Goal: Find specific page/section: Find specific page/section

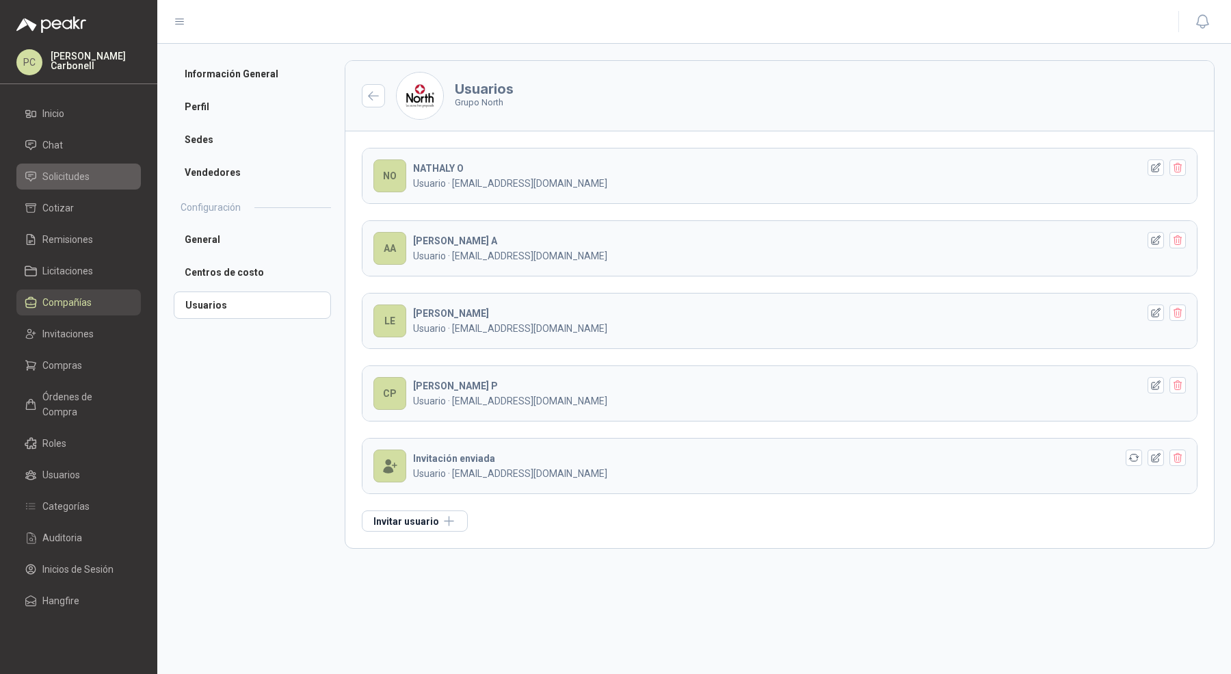
click at [67, 177] on span "Solicitudes" at bounding box center [65, 176] width 47 height 15
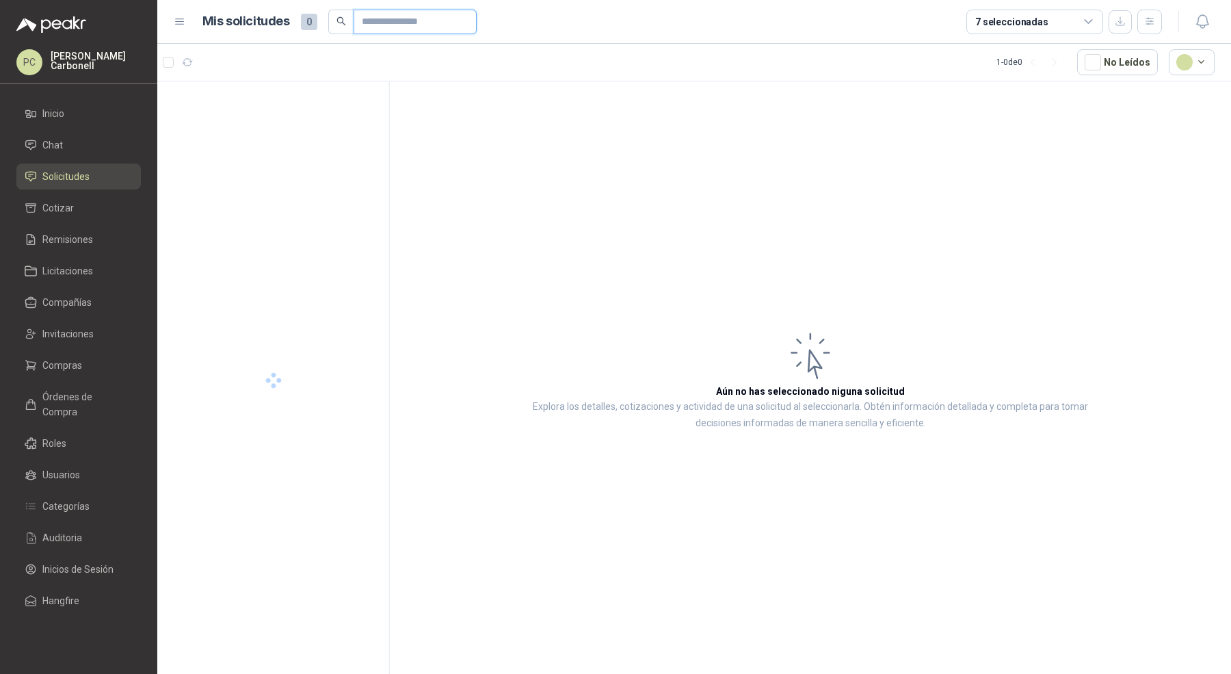
click at [378, 16] on input "text" at bounding box center [410, 21] width 96 height 23
paste input "**********"
type input "**********"
click at [301, 111] on div "Insumos Agosto" at bounding box center [284, 111] width 177 height 16
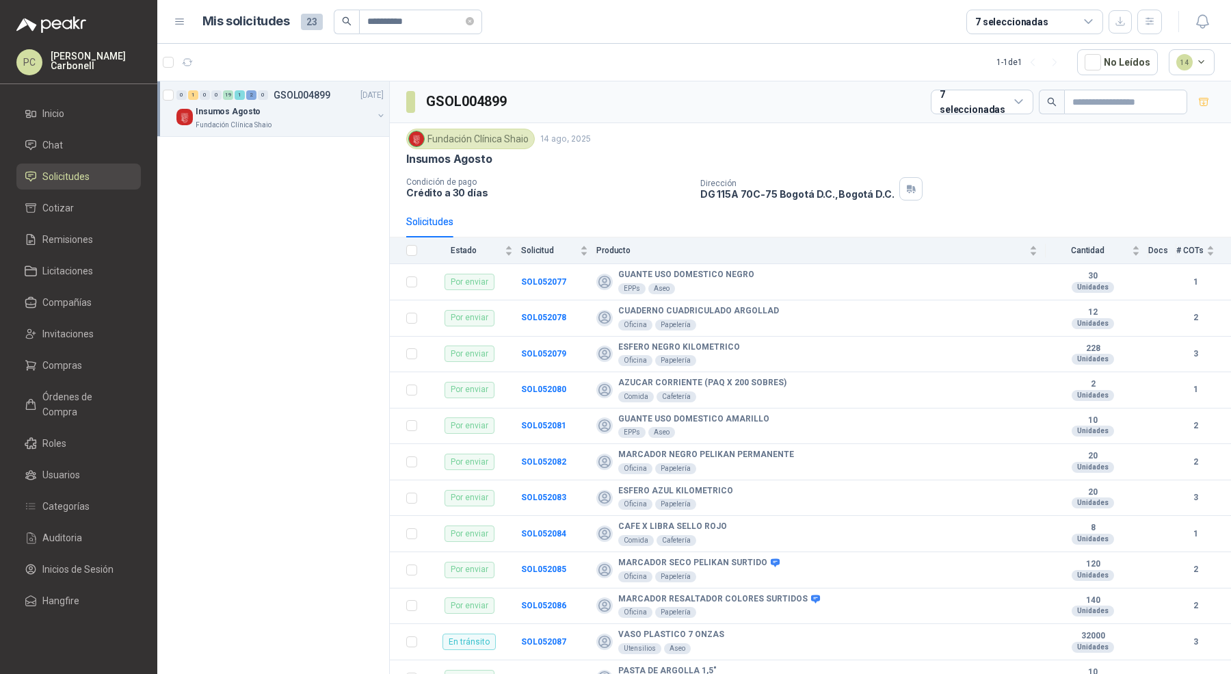
click at [301, 111] on div "Insumos Agosto" at bounding box center [284, 111] width 177 height 16
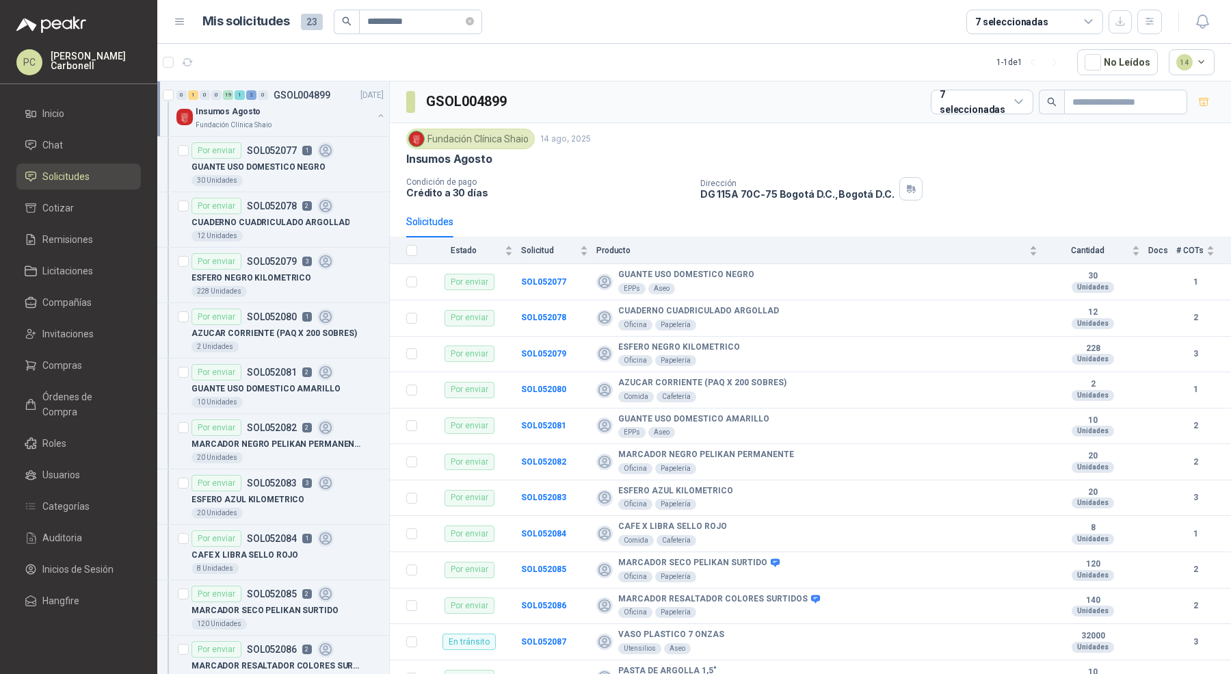
scroll to position [3, 0]
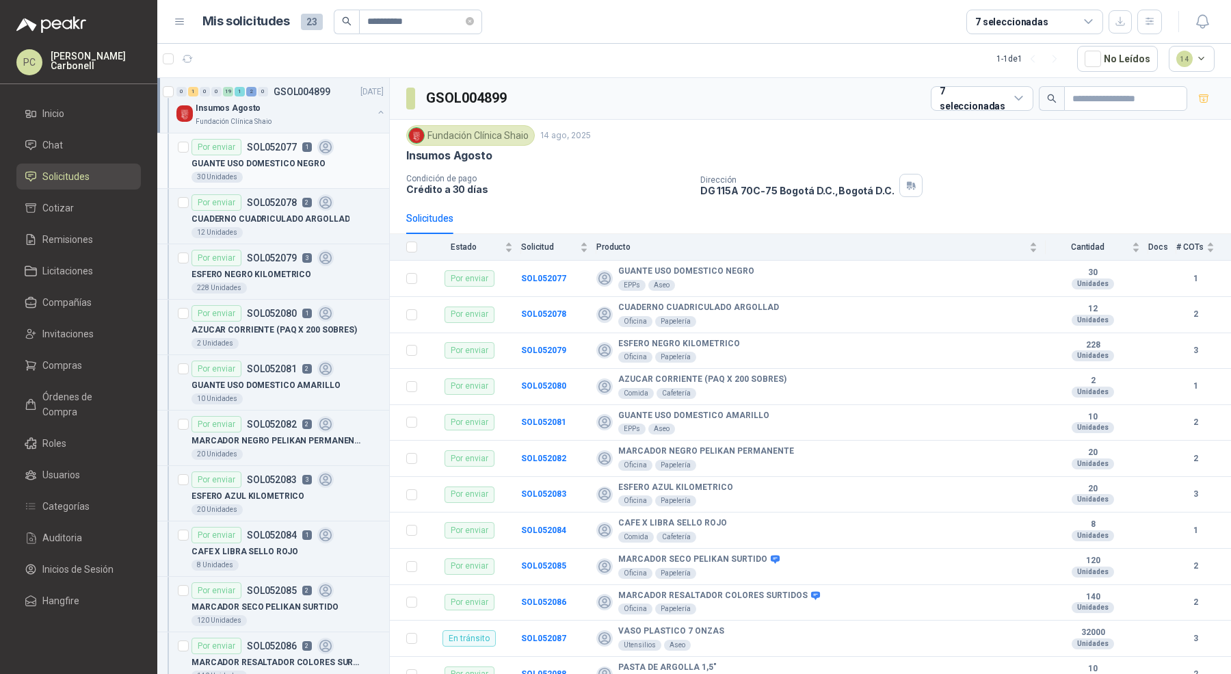
click at [317, 172] on div "30 Unidades" at bounding box center [288, 177] width 192 height 11
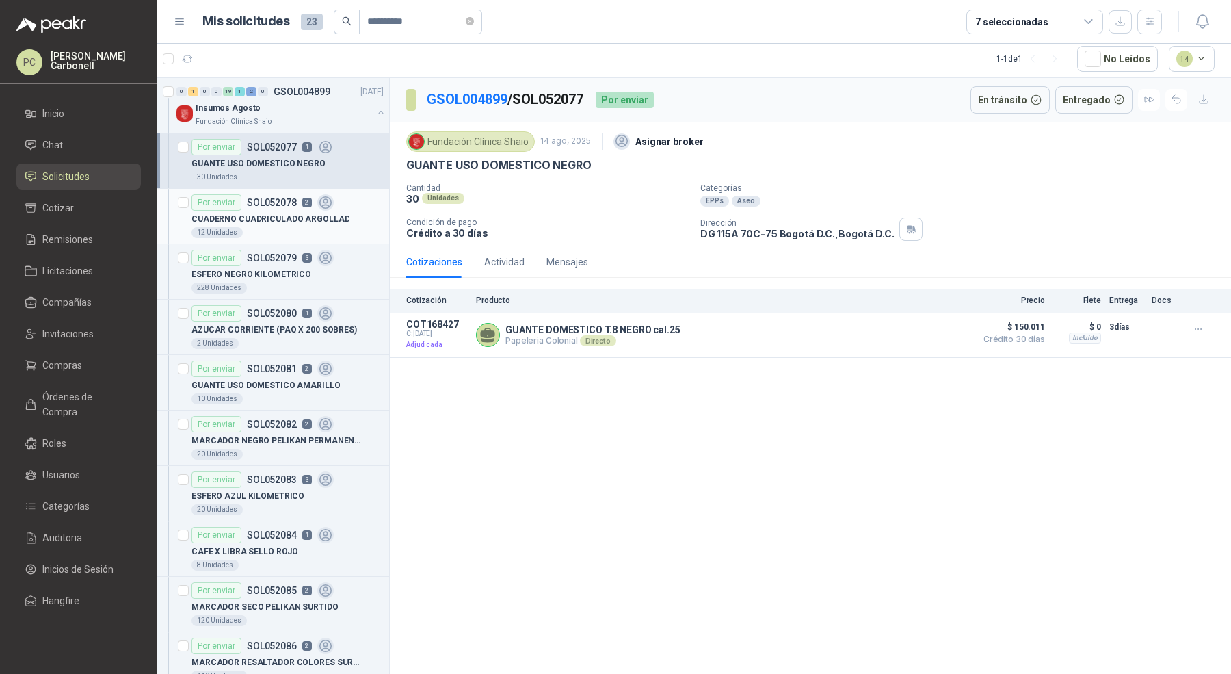
click at [330, 233] on div "12 Unidades" at bounding box center [288, 232] width 192 height 11
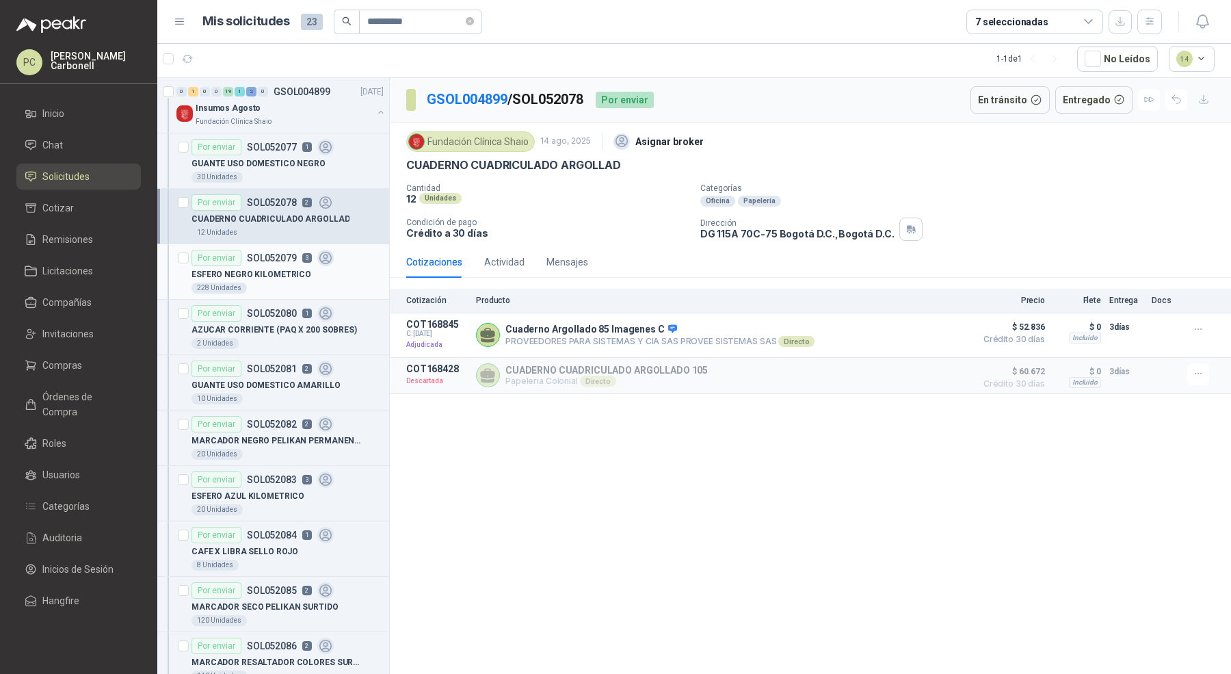
click at [332, 279] on div "ESFERO NEGRO KILOMETRICO" at bounding box center [288, 274] width 192 height 16
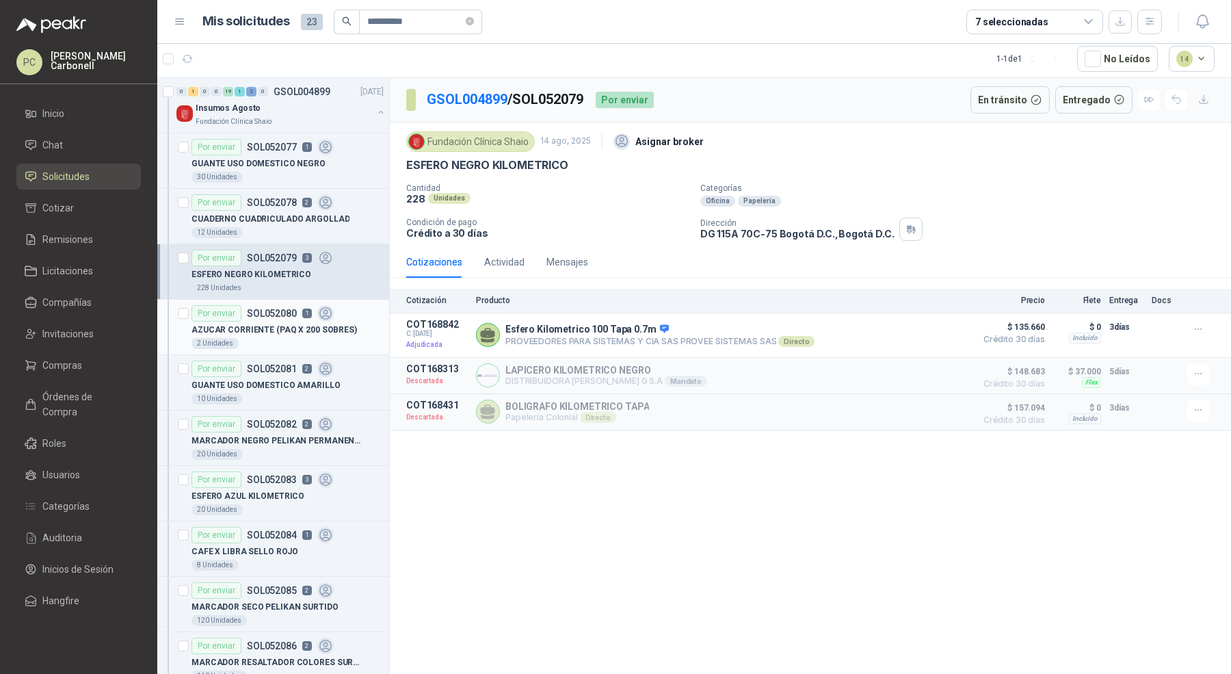
click at [330, 313] on icon at bounding box center [326, 314] width 16 height 16
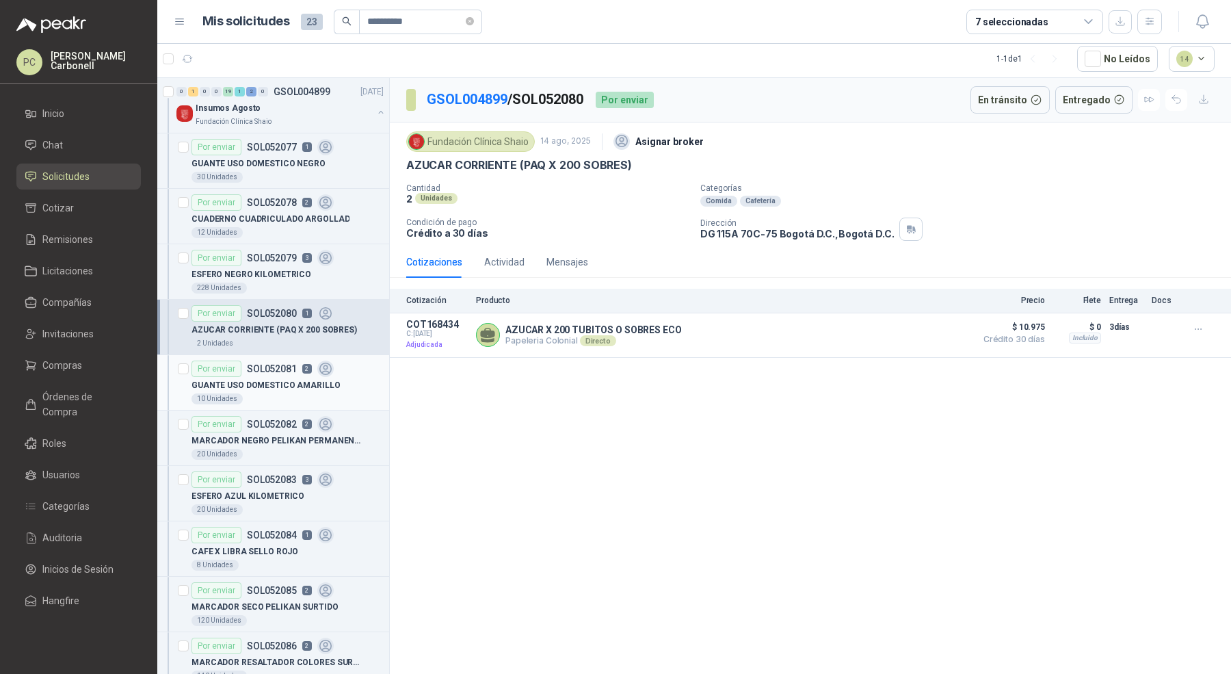
click at [328, 367] on icon at bounding box center [326, 369] width 16 height 16
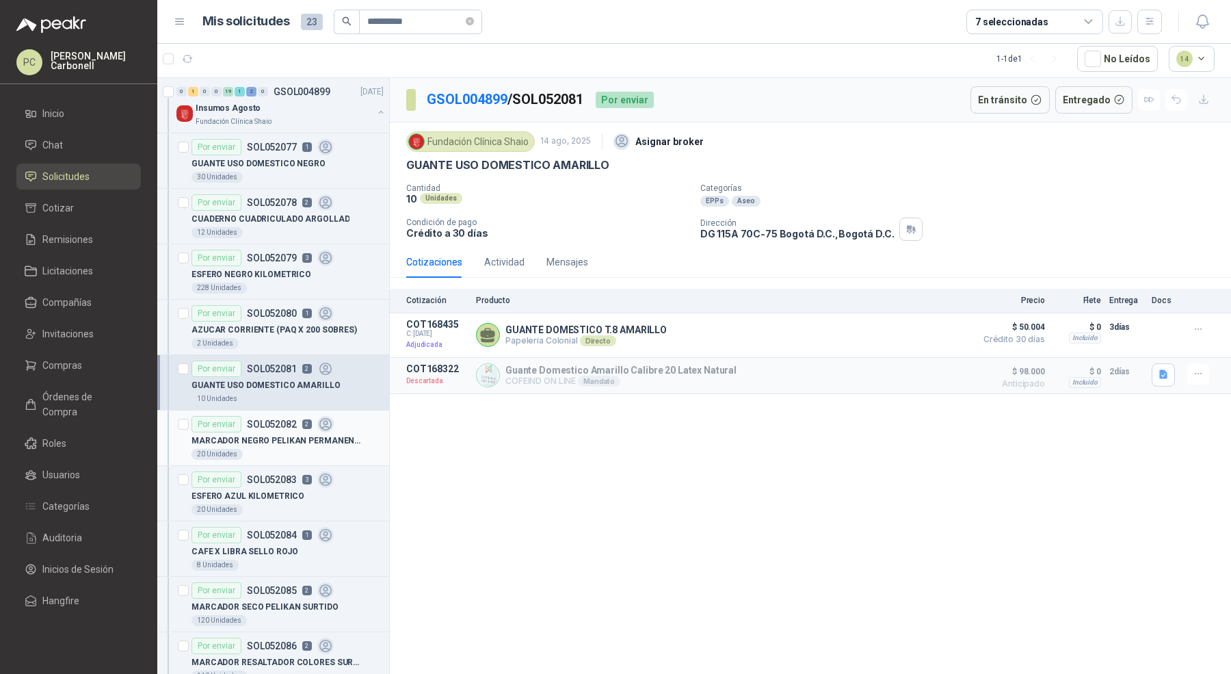
click at [328, 440] on p "MARCADOR NEGRO PELIKAN PERMANENTE" at bounding box center [277, 440] width 170 height 13
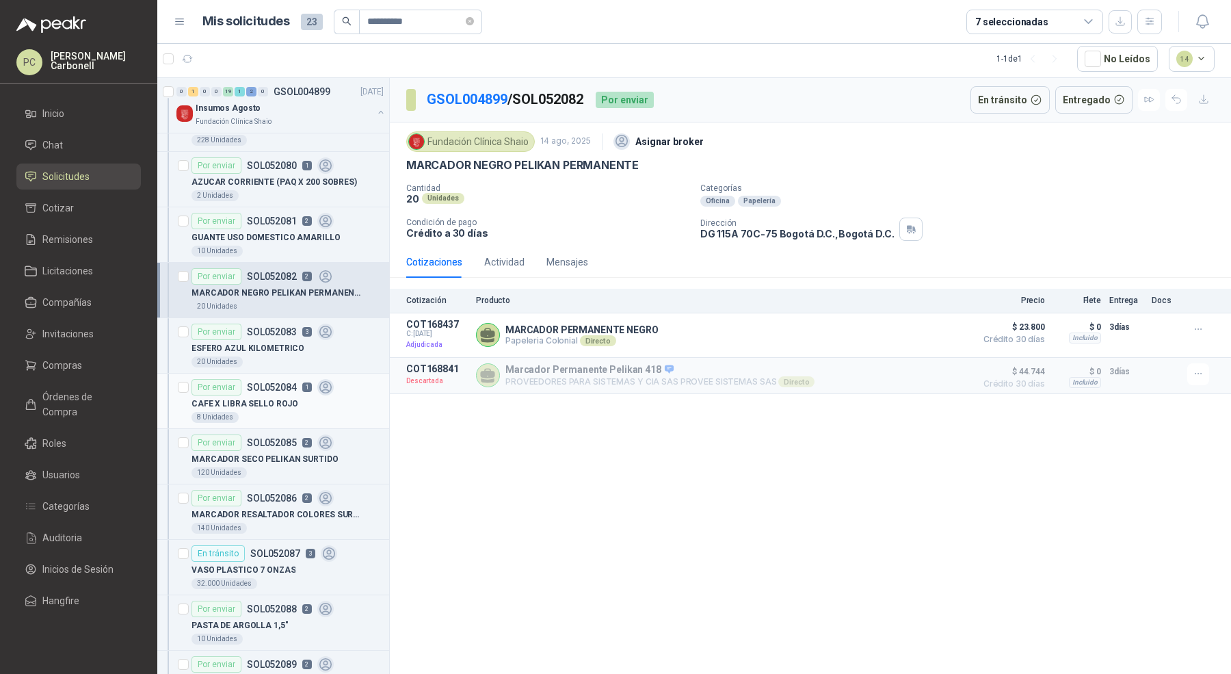
scroll to position [164, 0]
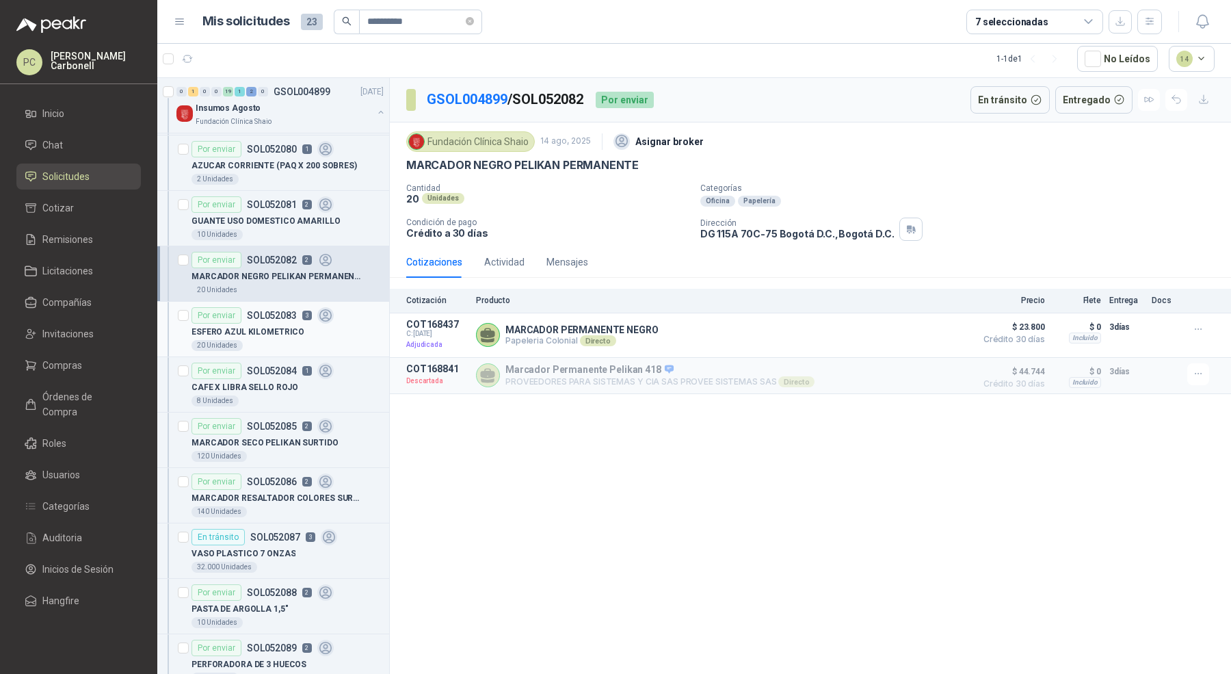
click at [314, 330] on div "ESFERO AZUL KILOMETRICO" at bounding box center [288, 332] width 192 height 16
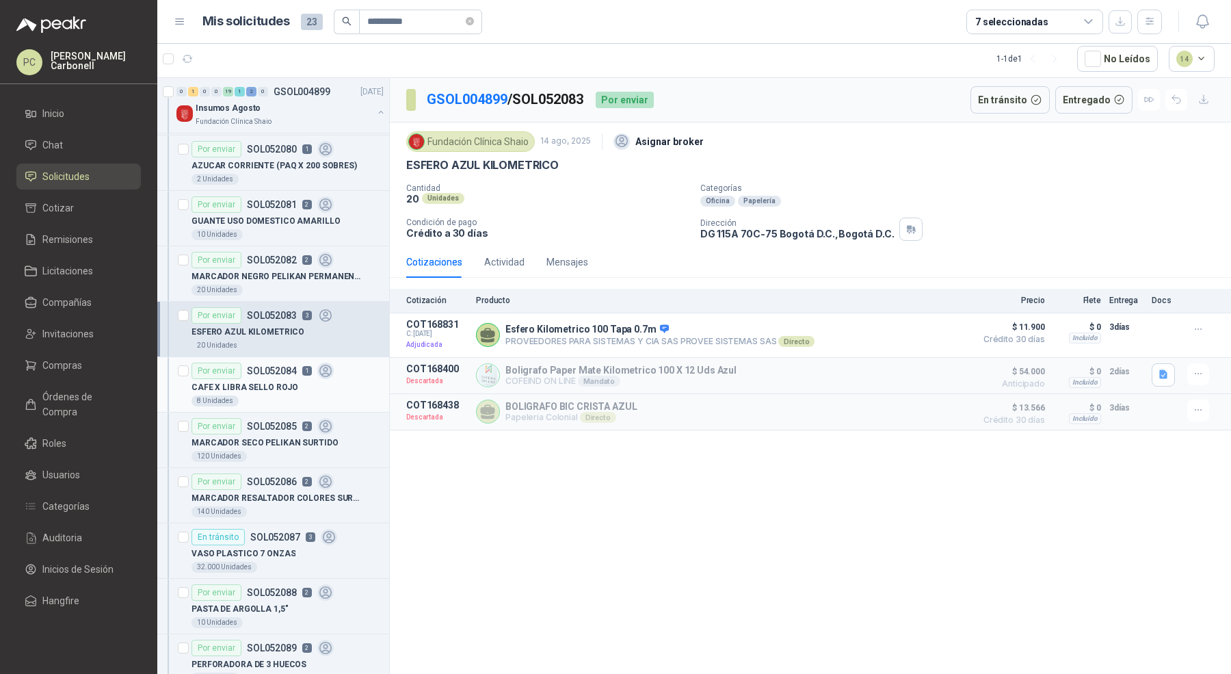
click at [311, 379] on div "CAFE X LIBRA SELLO ROJO" at bounding box center [288, 387] width 192 height 16
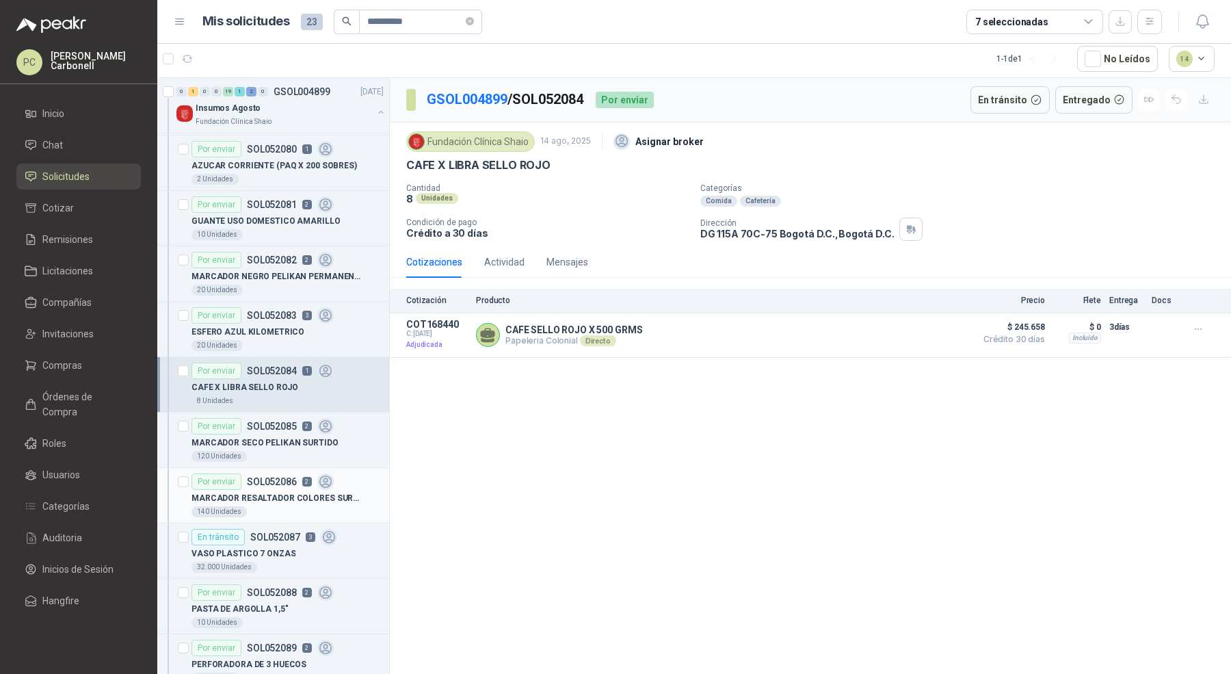
click at [304, 473] on div "Por enviar SOL052086 2" at bounding box center [263, 481] width 142 height 16
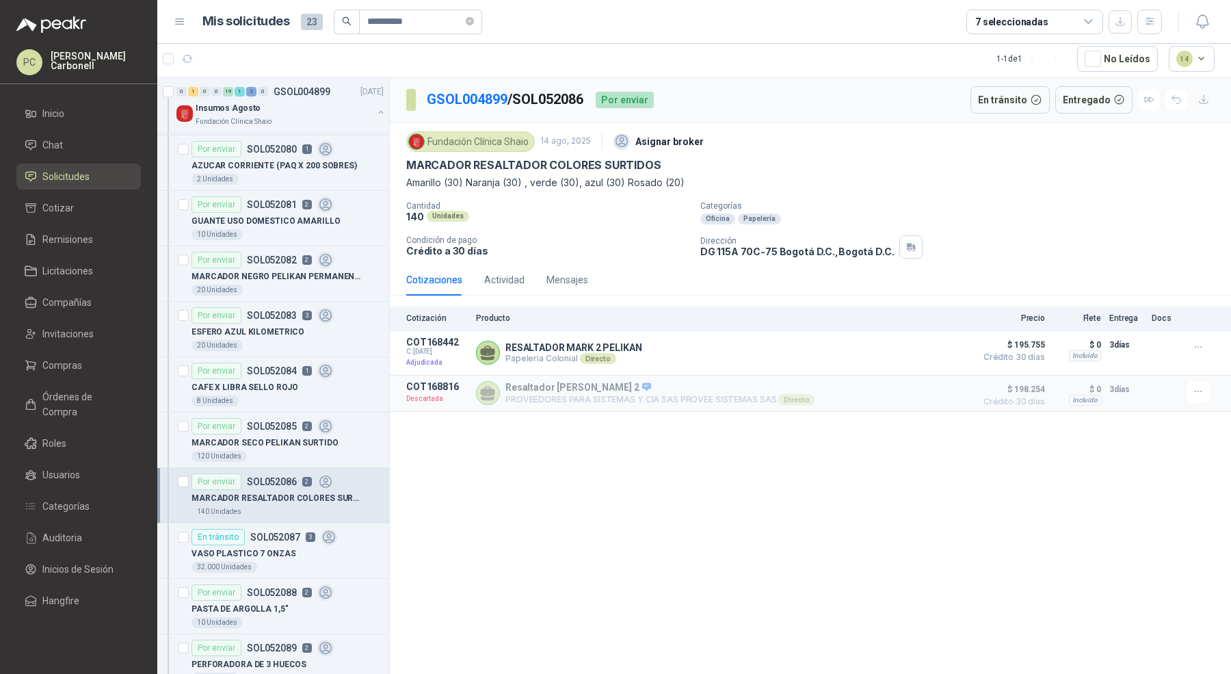
click at [301, 516] on article "Por enviar SOL052086 2 MARCADOR RESALTADOR COLORES SURTIDOS 140 Unidades" at bounding box center [273, 495] width 232 height 55
click at [295, 553] on div "VASO PLASTICO 7 ONZAS" at bounding box center [288, 553] width 192 height 16
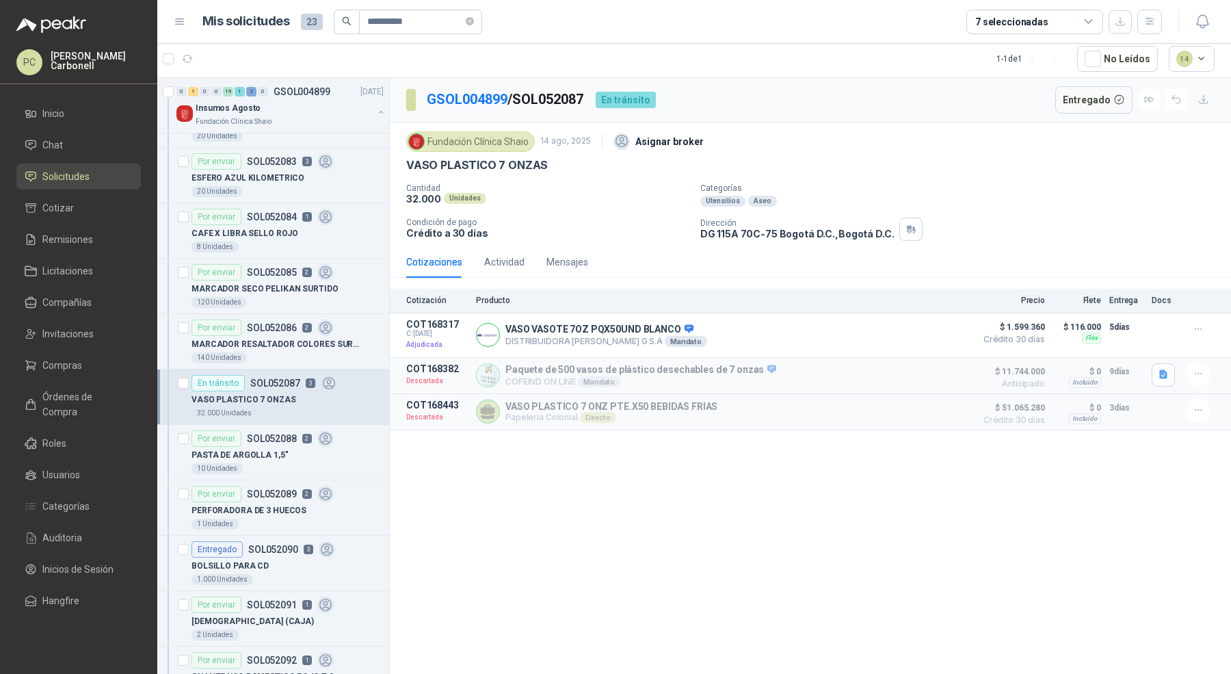
scroll to position [326, 0]
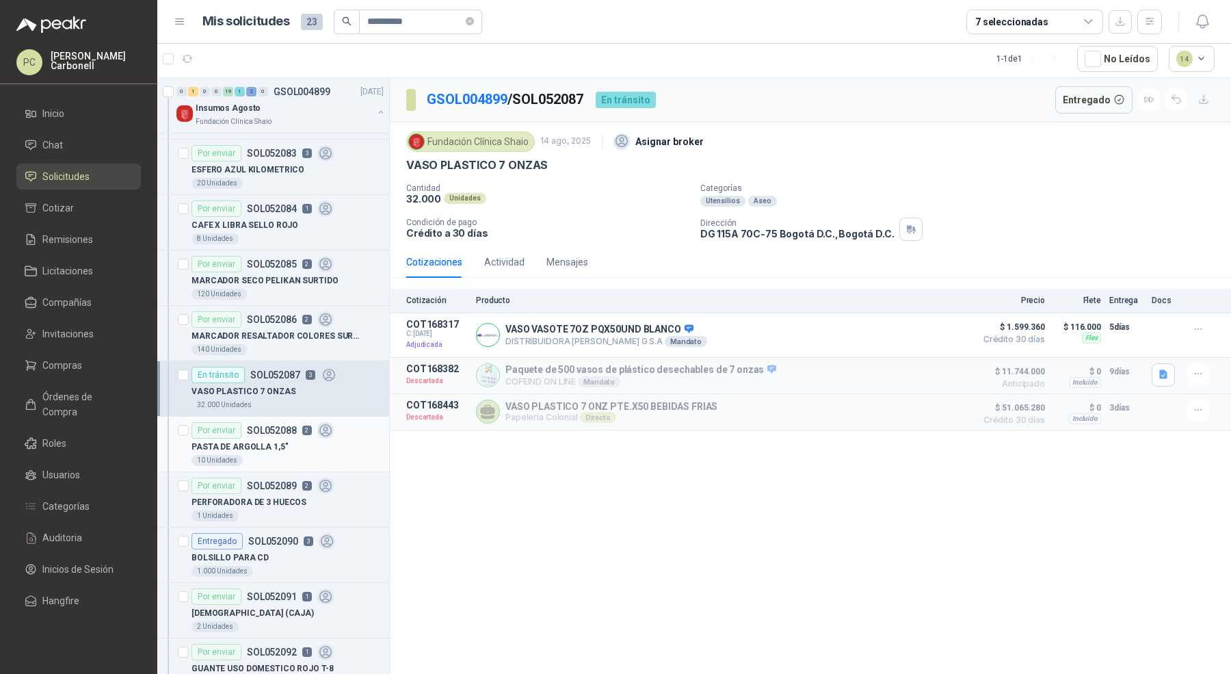
click at [295, 445] on div "PASTA DE ARGOLLA 1,5"" at bounding box center [288, 446] width 192 height 16
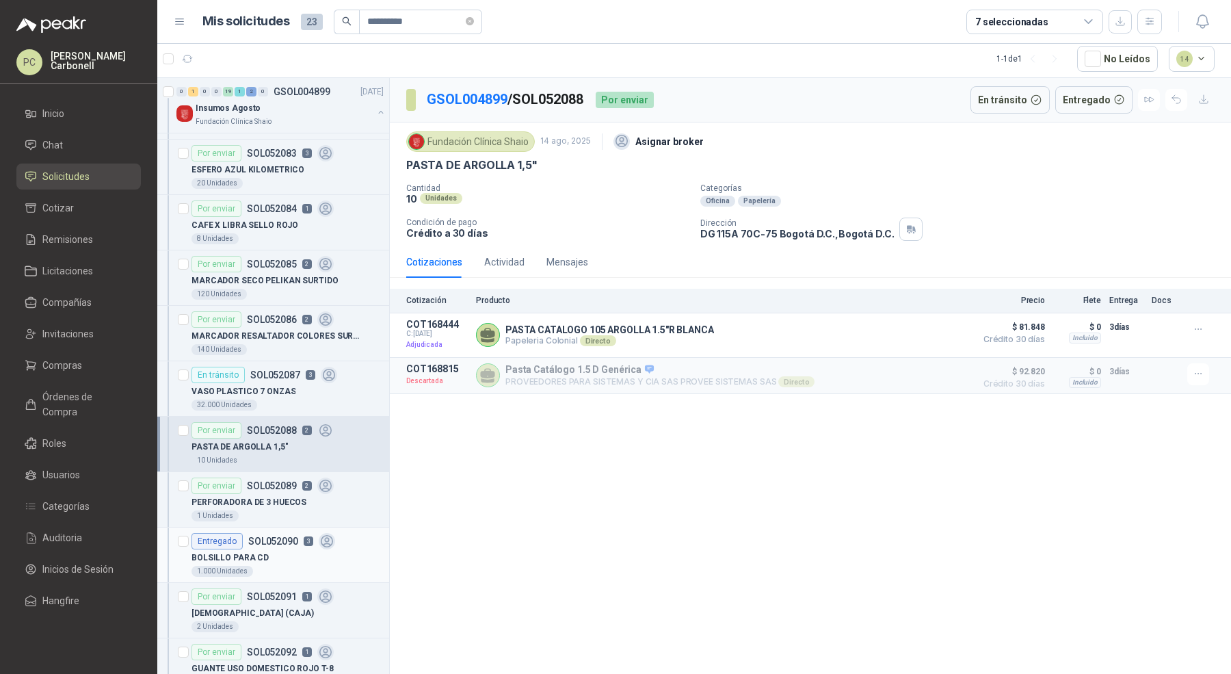
click at [291, 553] on div "BOLSILLO PARA CD" at bounding box center [288, 557] width 192 height 16
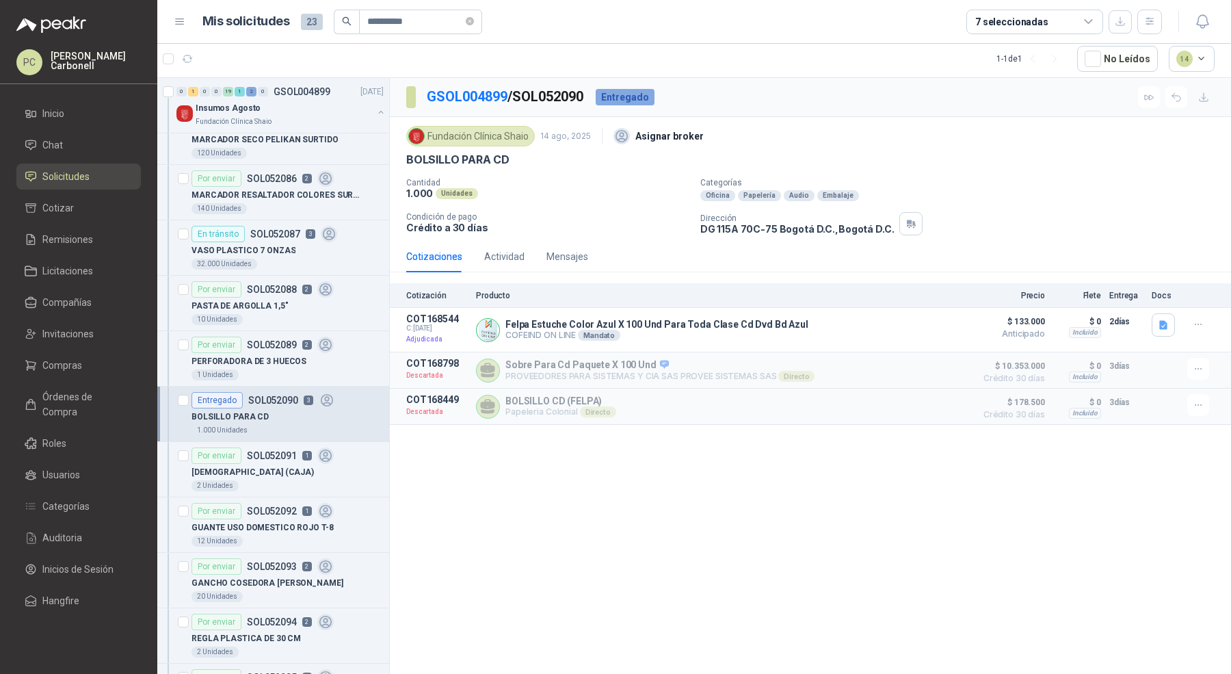
scroll to position [549, 0]
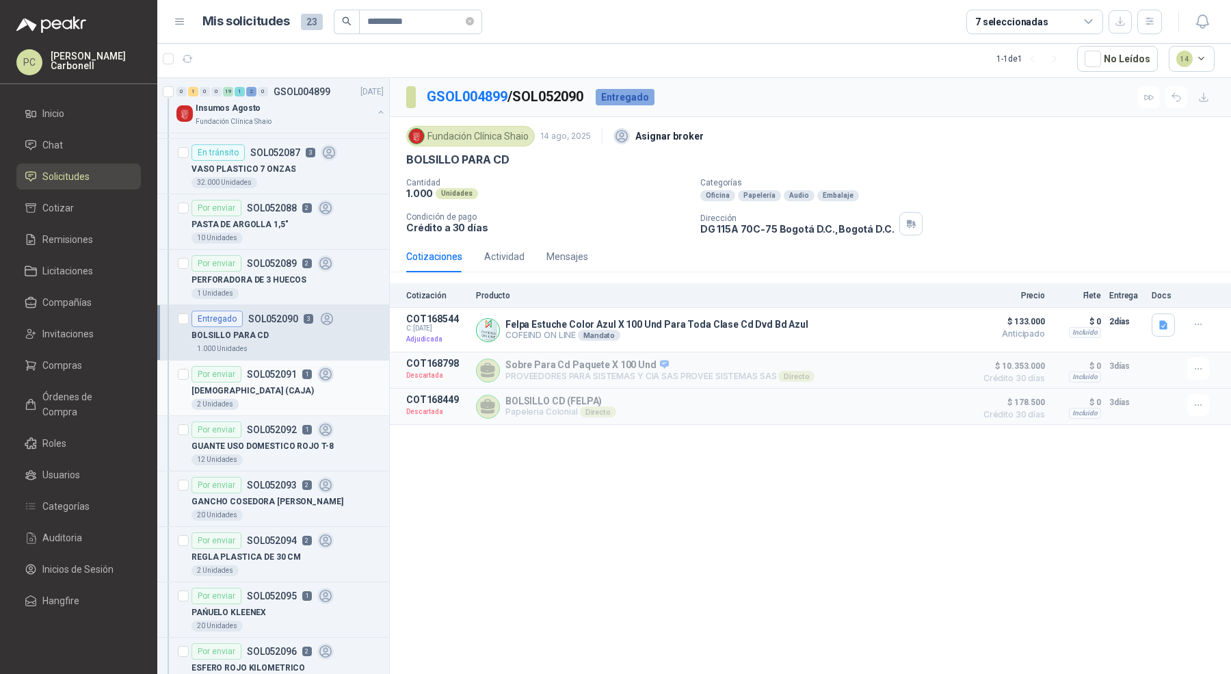
click at [286, 386] on div "[DEMOGRAPHIC_DATA] (CAJA)" at bounding box center [288, 390] width 192 height 16
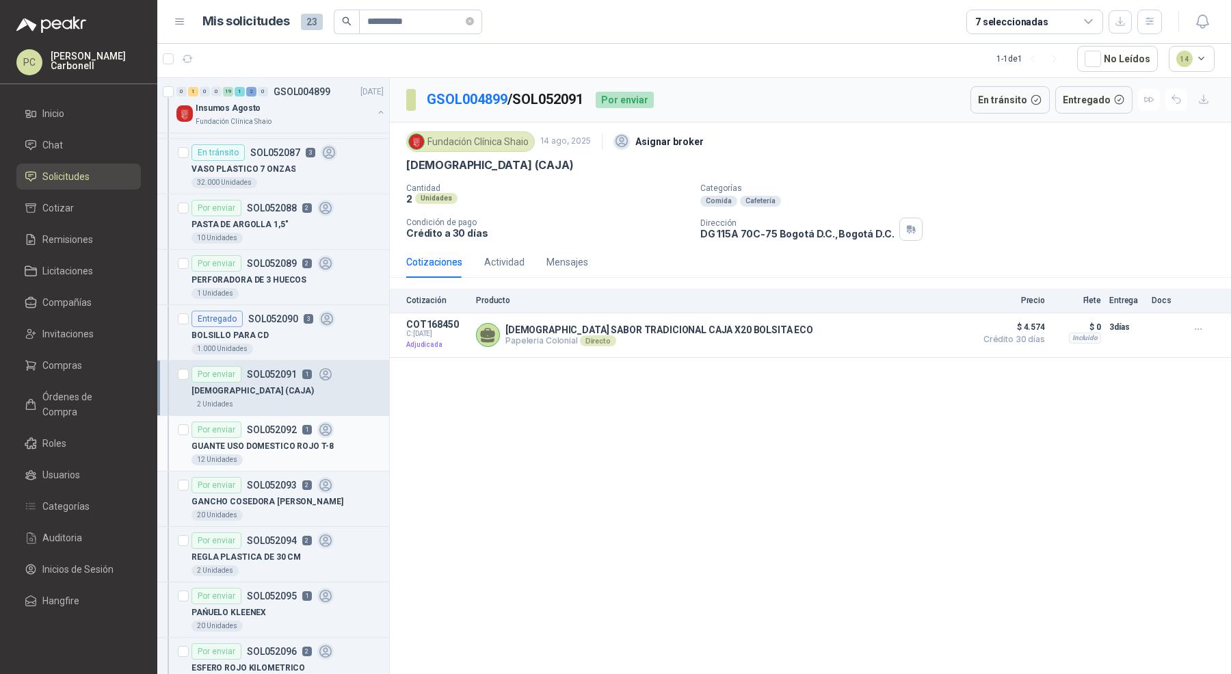
click at [276, 440] on p "GUANTE USO DOMESTICO ROJO T-8" at bounding box center [263, 446] width 142 height 13
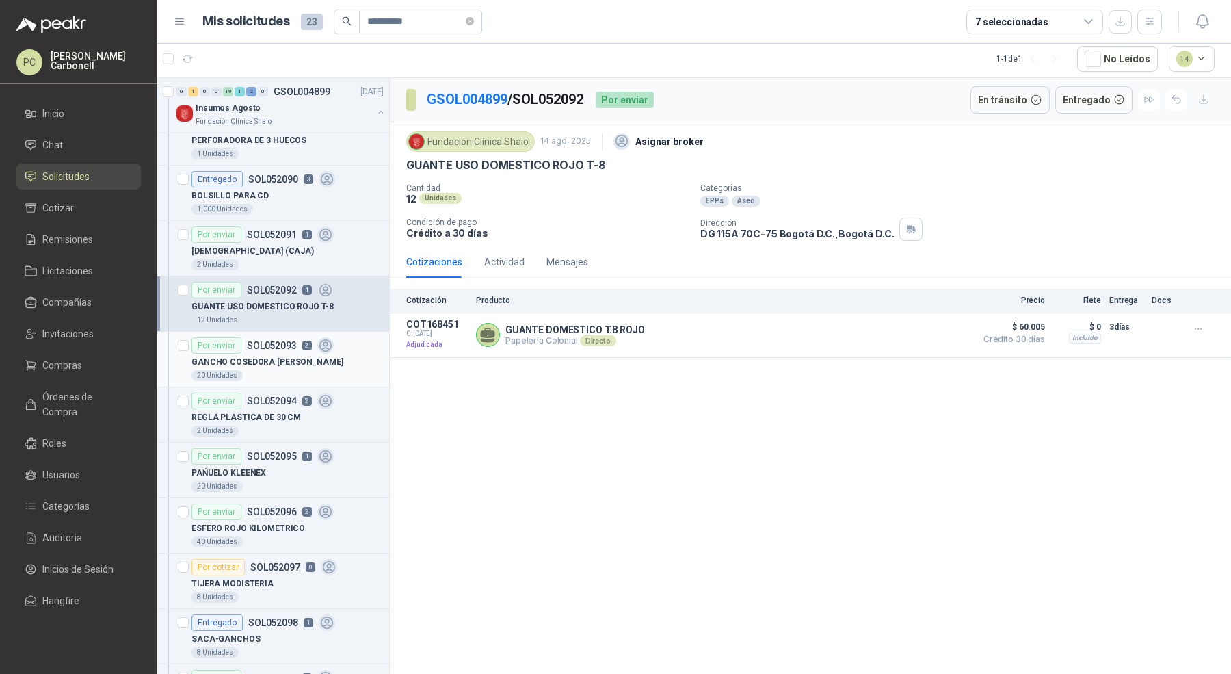
scroll to position [745, 0]
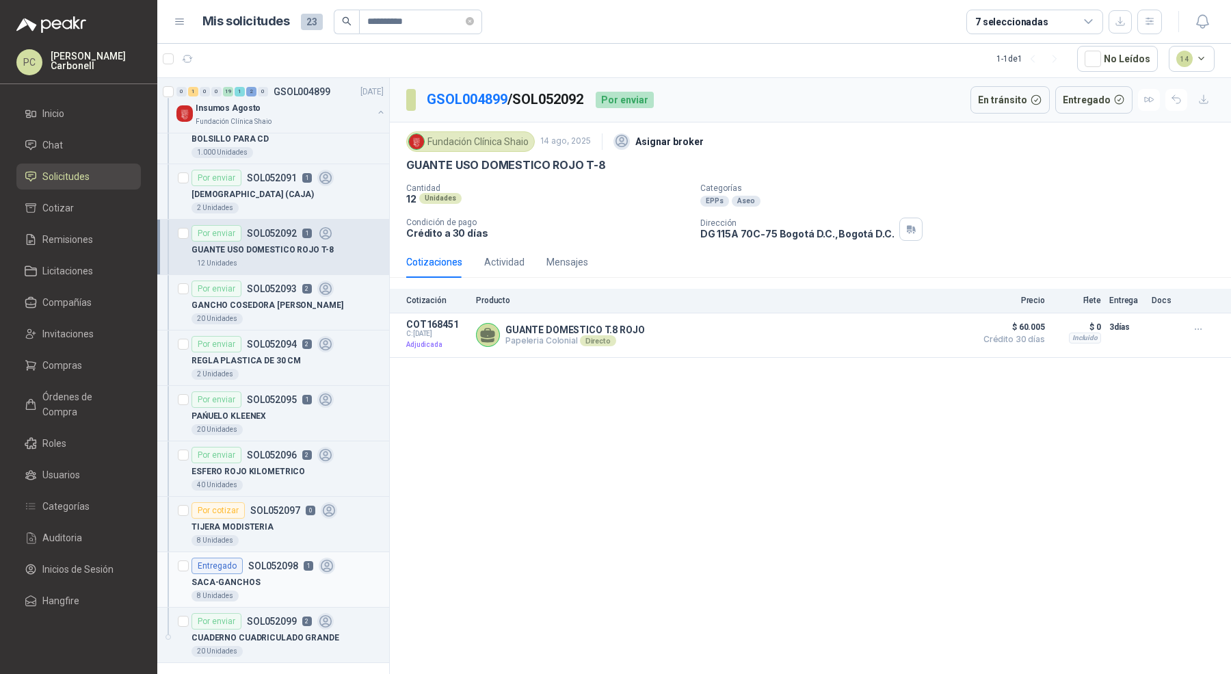
click at [269, 574] on div "SACA-GANCHOS" at bounding box center [288, 582] width 192 height 16
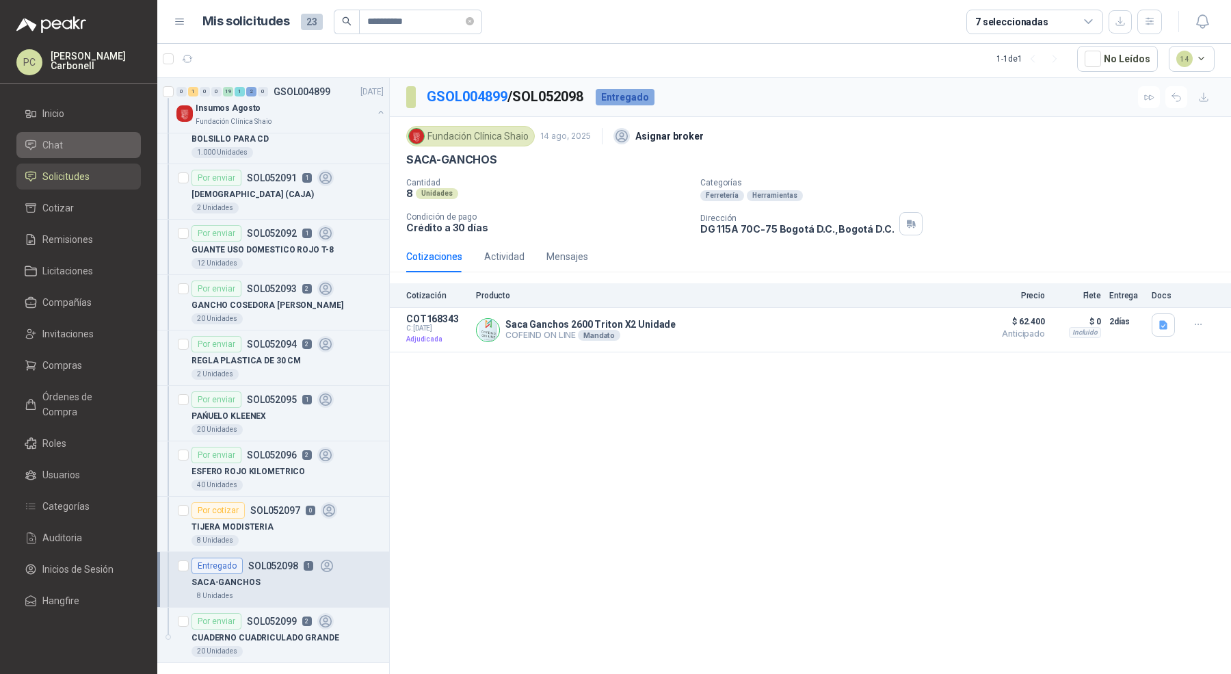
click at [87, 152] on li "Chat" at bounding box center [79, 144] width 108 height 15
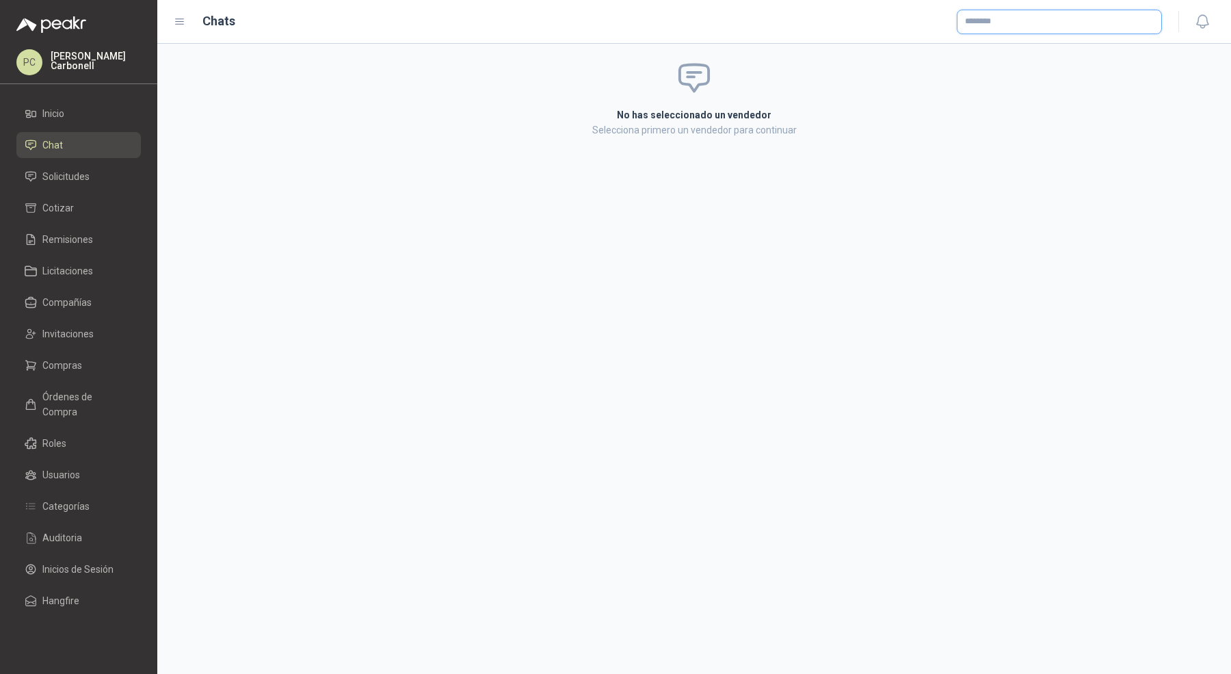
click at [988, 30] on input "text" at bounding box center [1060, 21] width 204 height 23
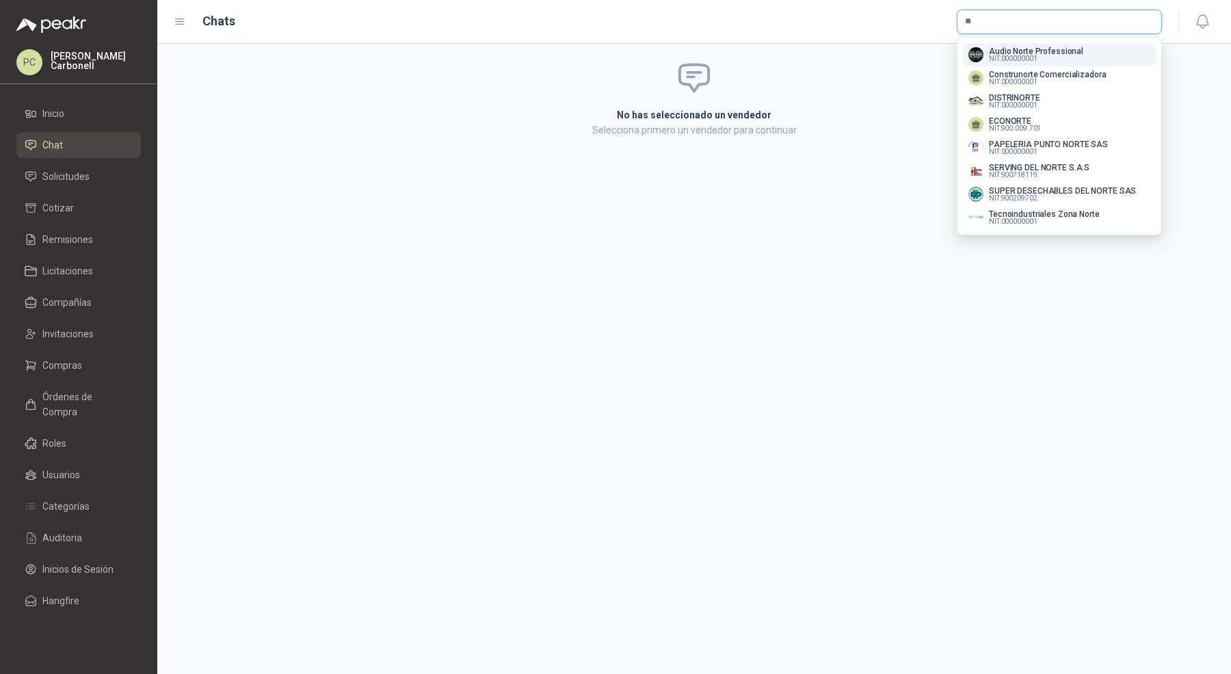
type input "*"
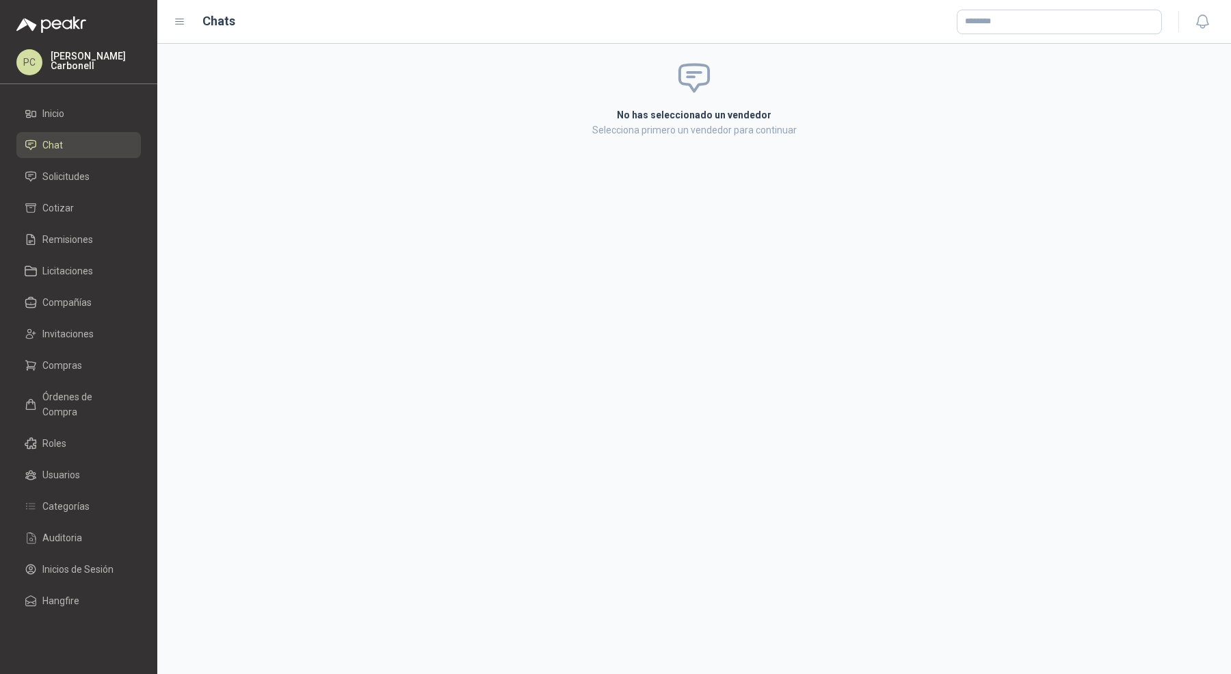
click at [636, 203] on div "No has seleccionado un vendedor Selecciona primero un vendedor para continuar" at bounding box center [694, 359] width 1074 height 630
click at [191, 31] on div "Chats" at bounding box center [668, 22] width 988 height 25
click at [177, 22] on icon at bounding box center [180, 21] width 8 height 5
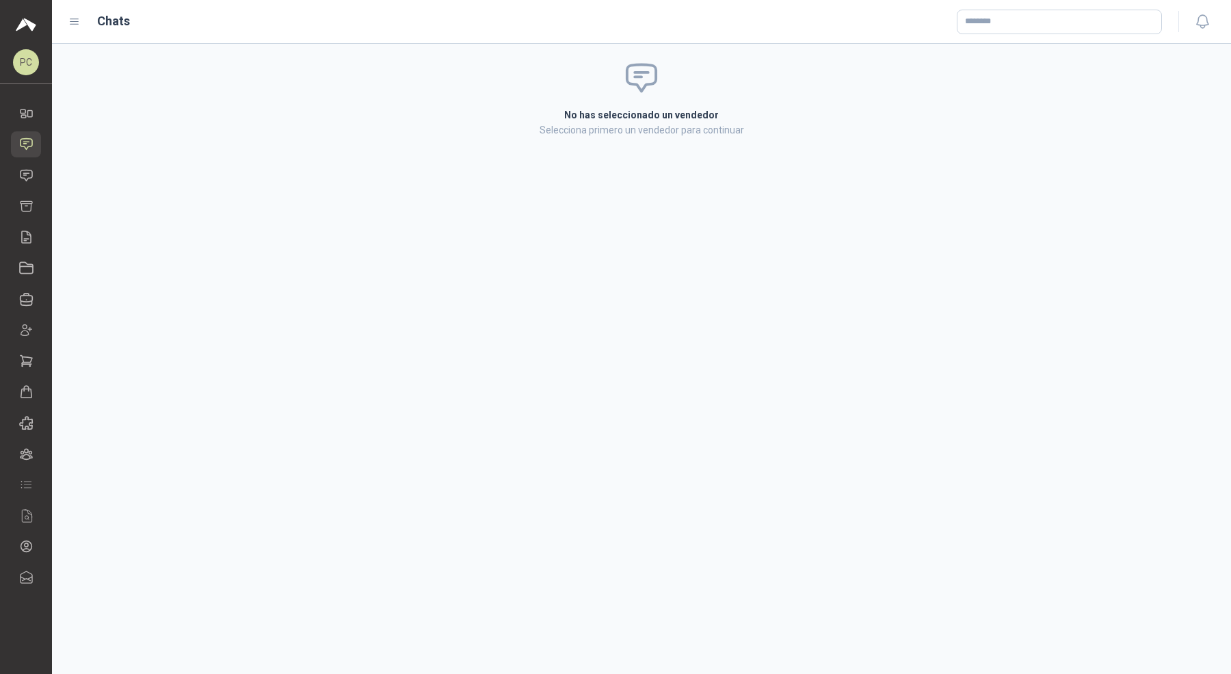
click at [79, 25] on icon at bounding box center [74, 22] width 12 height 12
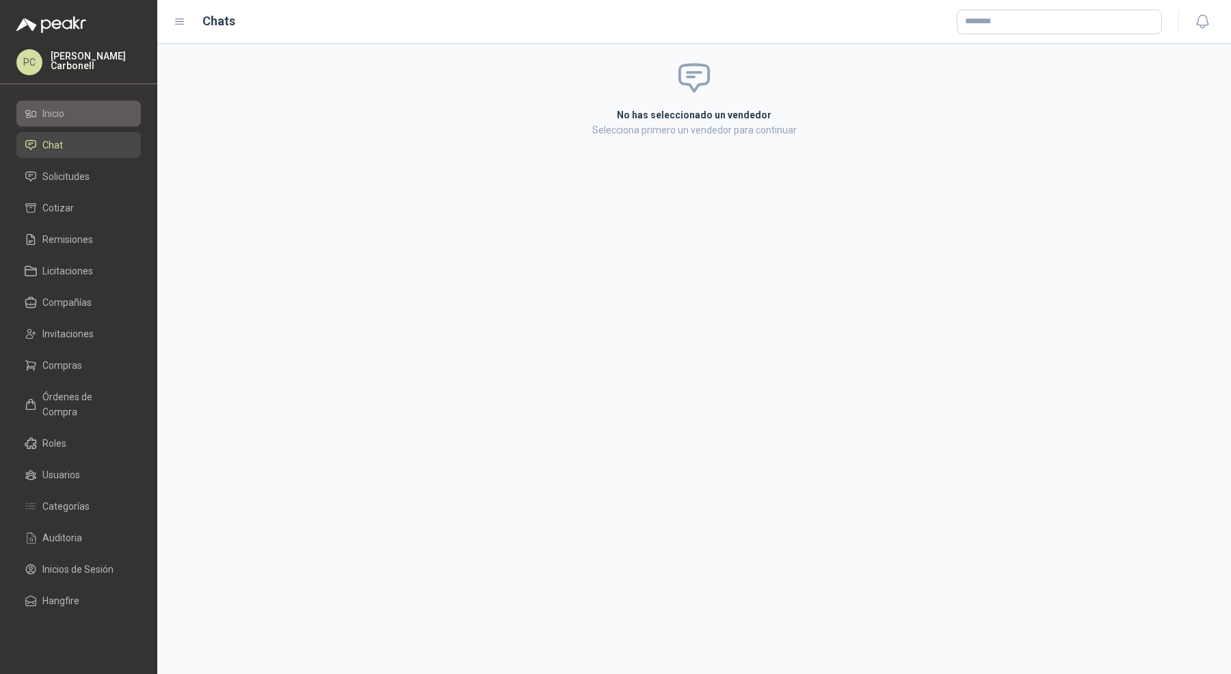
click at [81, 103] on link "Inicio" at bounding box center [78, 114] width 124 height 26
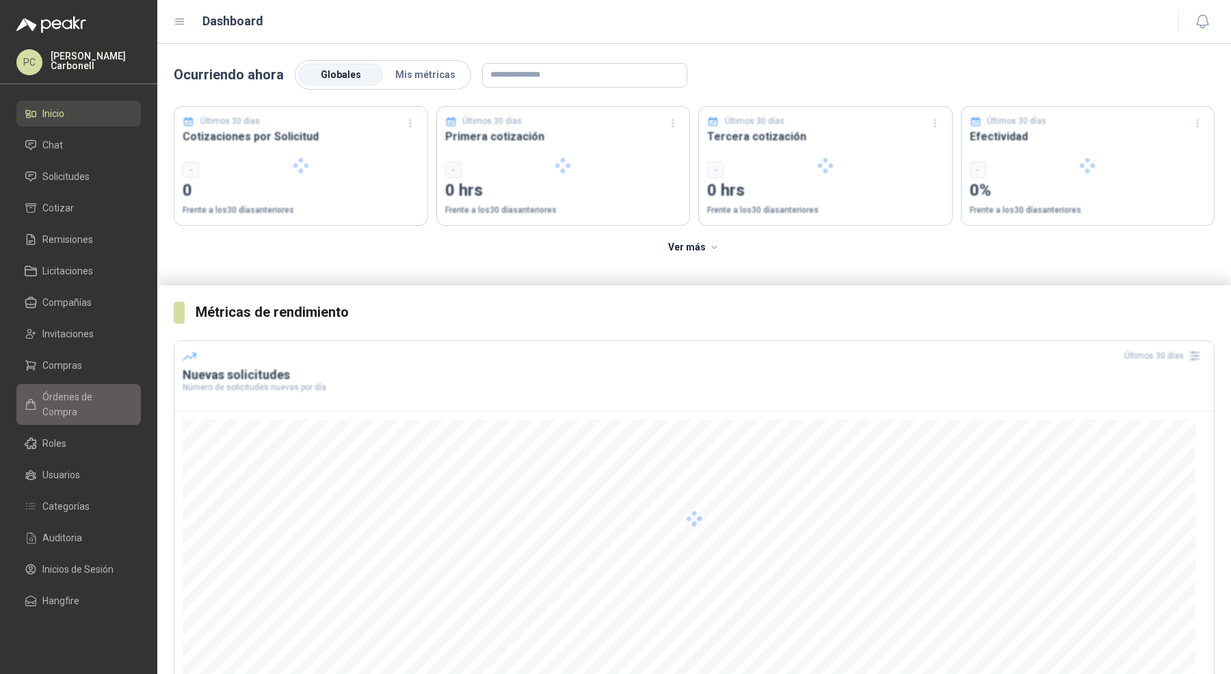
click at [105, 401] on span "Órdenes de Compra" at bounding box center [84, 404] width 85 height 30
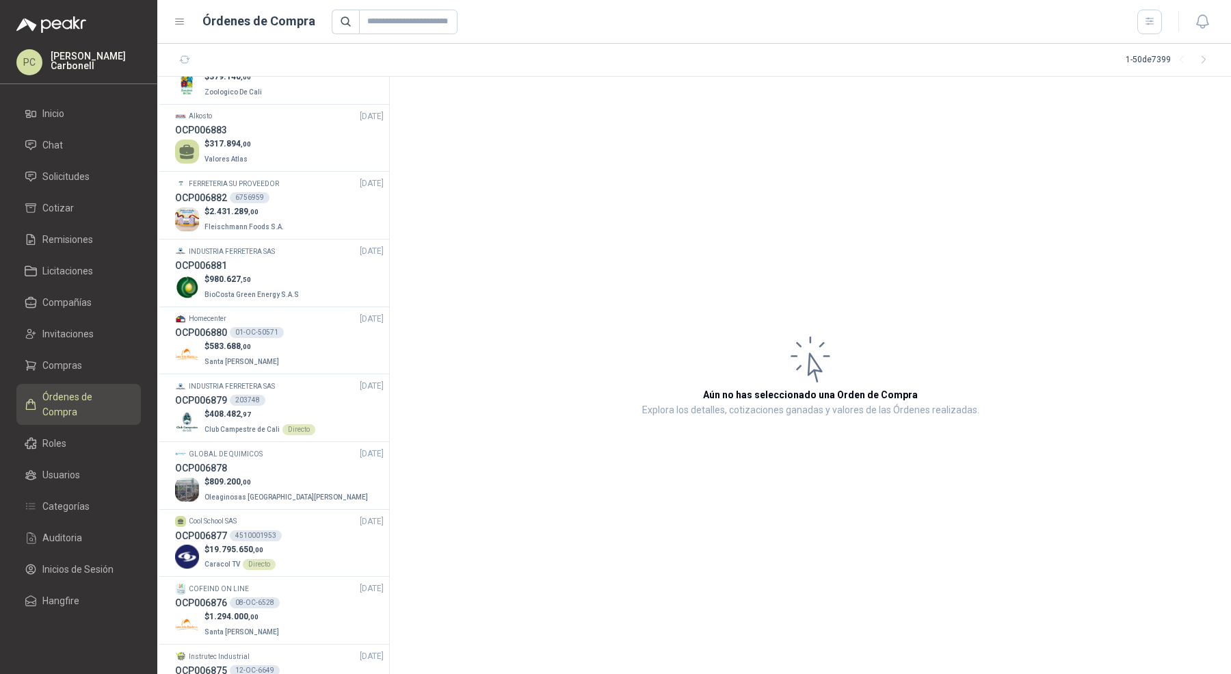
scroll to position [1078, 0]
